Goal: Find specific page/section: Find specific page/section

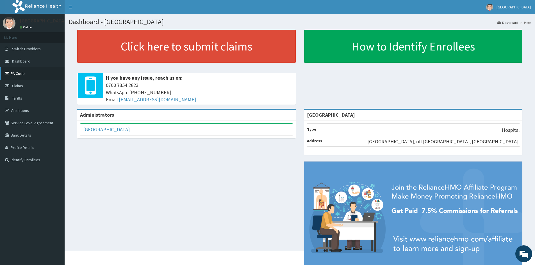
click at [17, 73] on link "PA Code" at bounding box center [32, 73] width 65 height 12
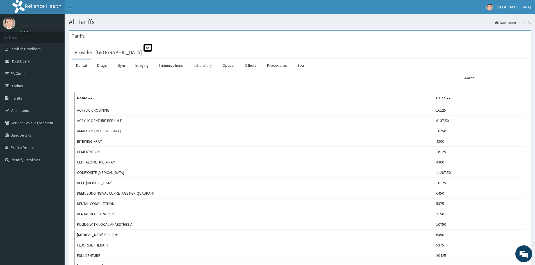
click at [207, 63] on link "Laboratory" at bounding box center [203, 66] width 28 height 12
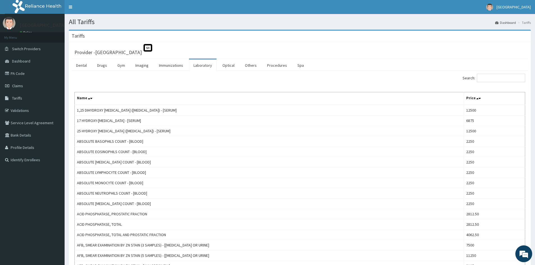
click at [499, 69] on ul "Dental Drugs Gym Imaging Immunizations Laboratory Optical Others Procedures Spa" at bounding box center [300, 65] width 456 height 12
click at [496, 76] on input "Search:" at bounding box center [501, 78] width 48 height 8
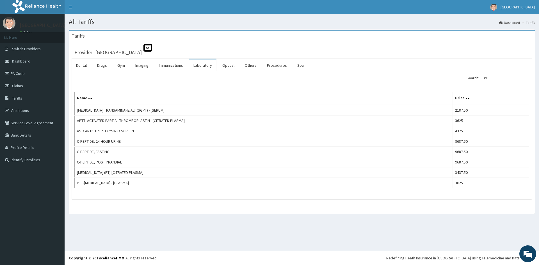
type input "PT"
click at [96, 66] on link "Drugs" at bounding box center [102, 66] width 19 height 12
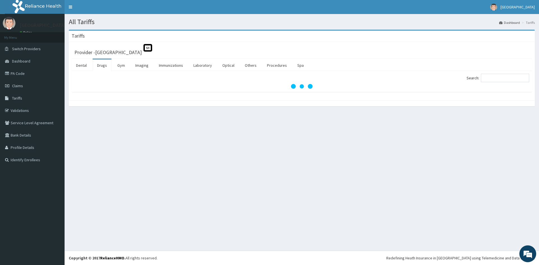
click at [96, 66] on link "Drugs" at bounding box center [102, 66] width 19 height 12
click at [148, 64] on link "Imaging" at bounding box center [142, 66] width 22 height 12
click at [518, 79] on input "Search:" at bounding box center [505, 78] width 48 height 8
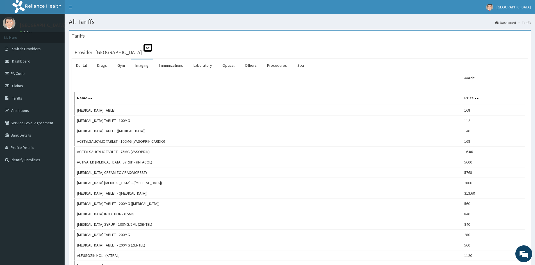
type input "A"
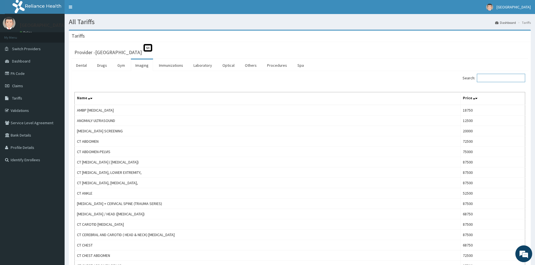
click at [494, 78] on input "Search:" at bounding box center [501, 78] width 48 height 8
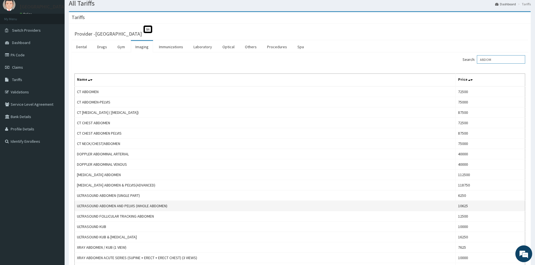
scroll to position [28, 0]
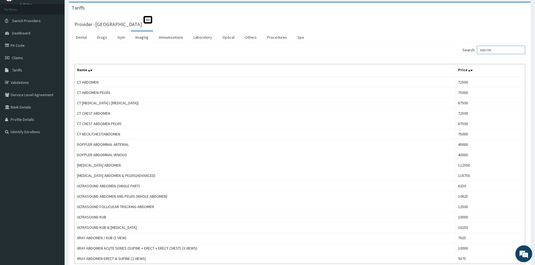
type input "ABDOM"
click at [104, 38] on link "Drugs" at bounding box center [102, 37] width 19 height 12
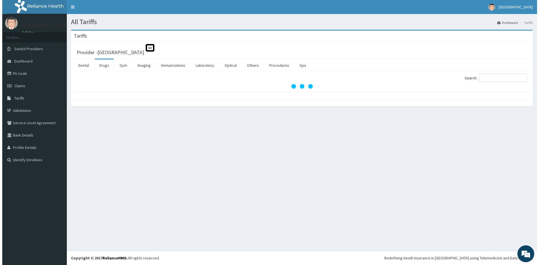
scroll to position [0, 0]
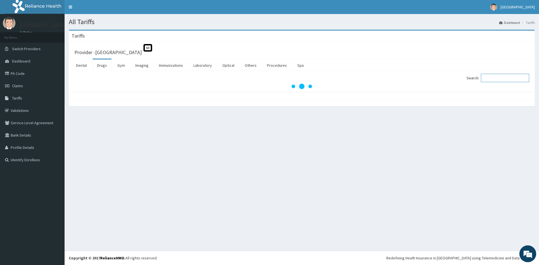
click at [491, 77] on input "Search:" at bounding box center [505, 78] width 48 height 8
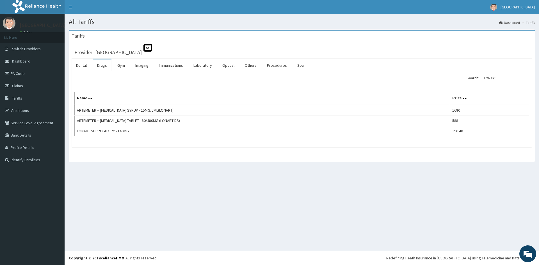
type input "LONART"
